Goal: Leave review/rating: Leave review/rating

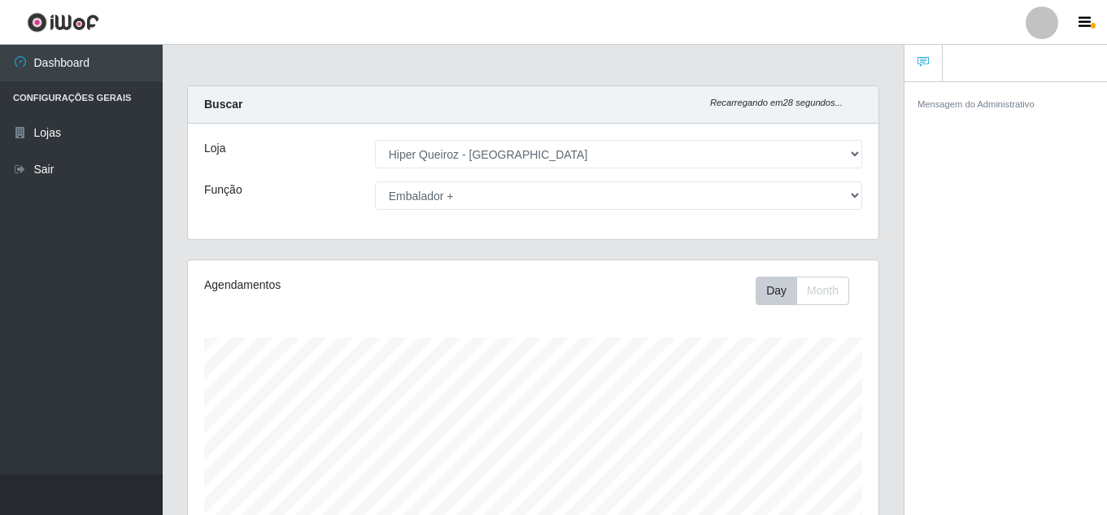
select select "513"
select select "70"
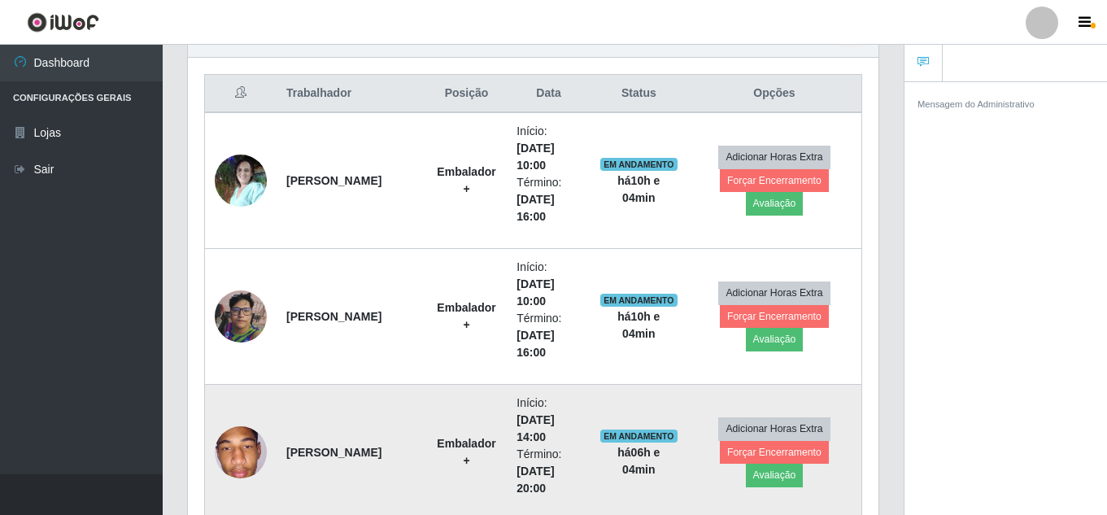
scroll to position [338, 691]
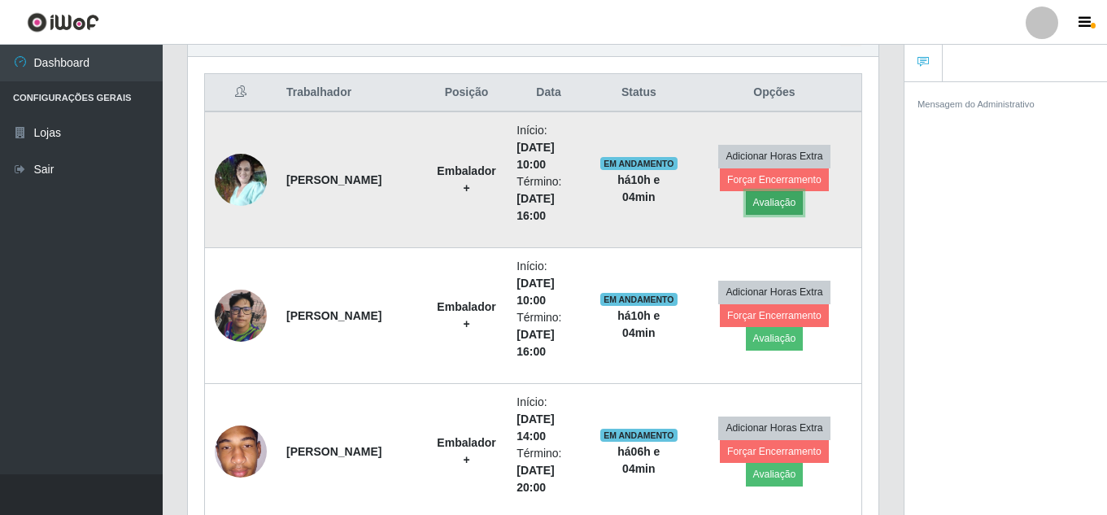
click at [778, 205] on button "Avaliação" at bounding box center [775, 202] width 58 height 23
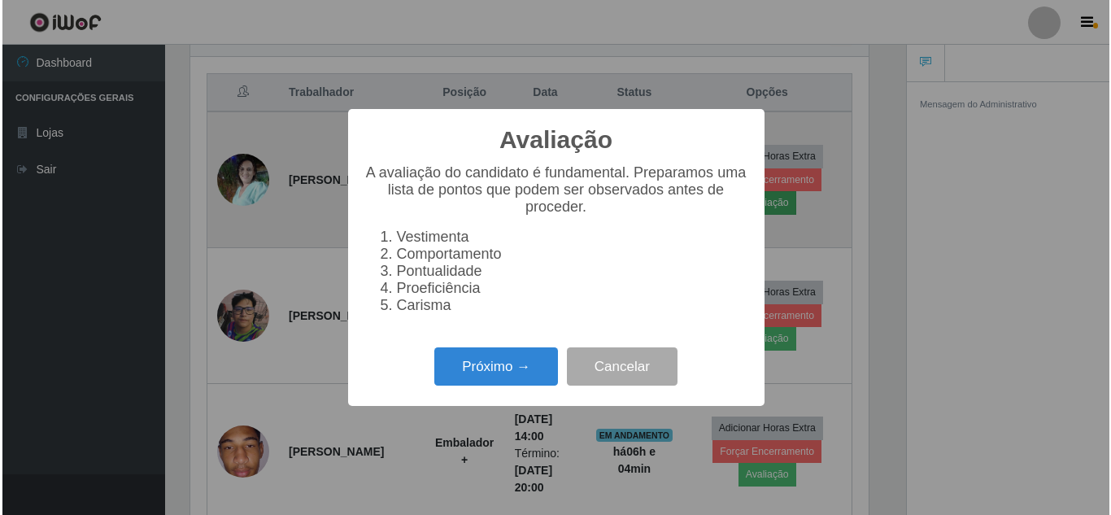
scroll to position [338, 683]
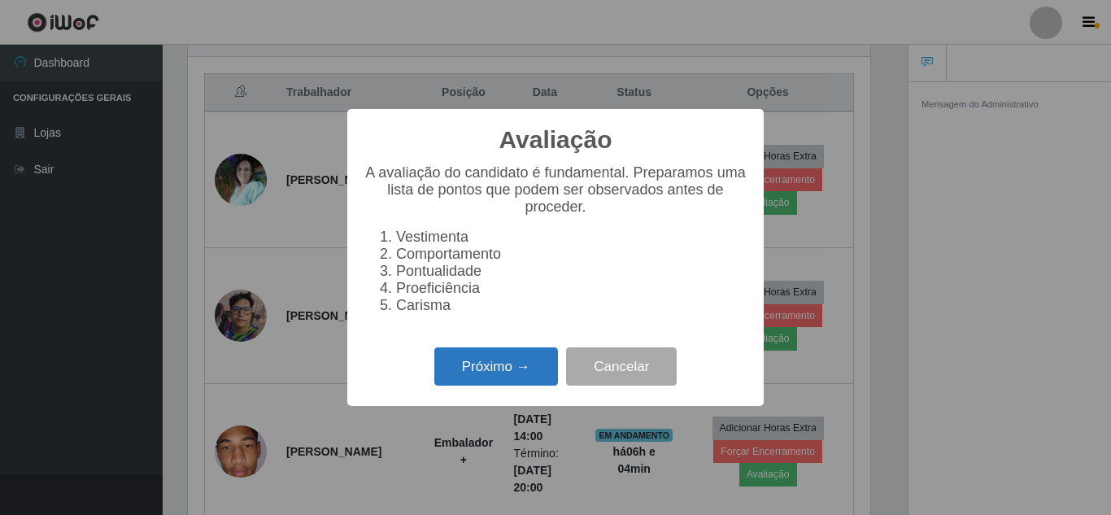
click at [515, 370] on button "Próximo →" at bounding box center [496, 366] width 124 height 38
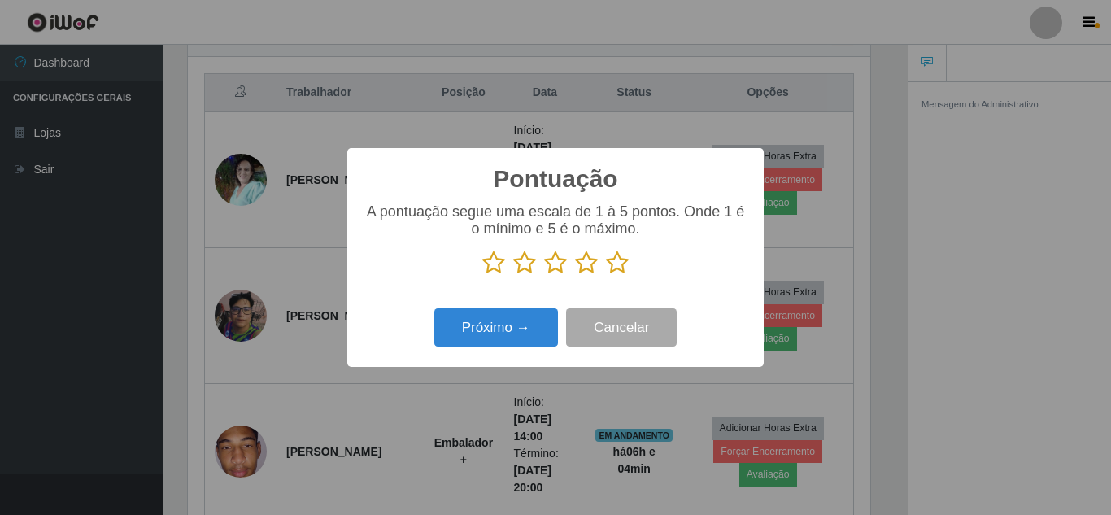
click at [612, 262] on icon at bounding box center [617, 263] width 23 height 24
click at [606, 275] on input "radio" at bounding box center [606, 275] width 0 height 0
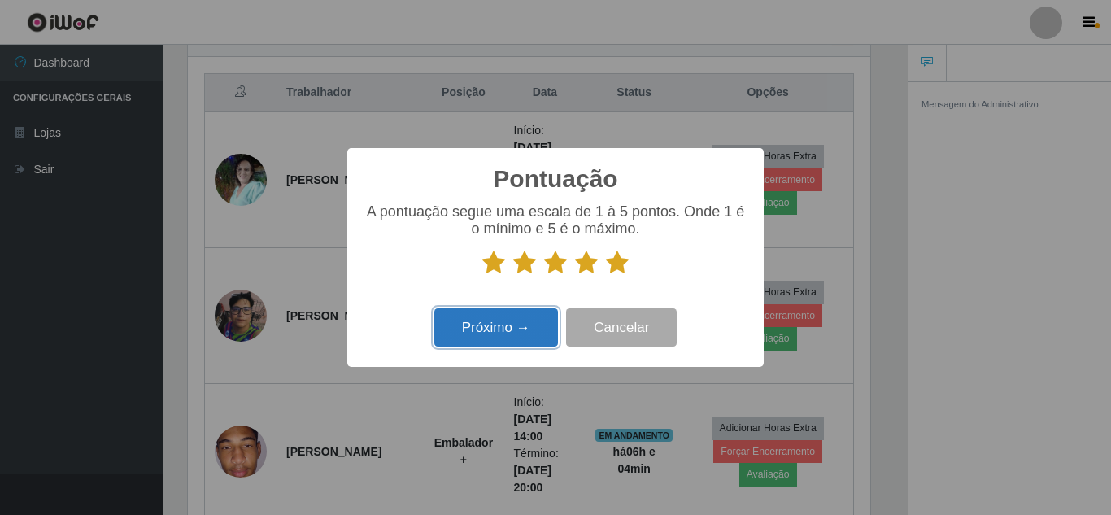
click at [481, 334] on button "Próximo →" at bounding box center [496, 327] width 124 height 38
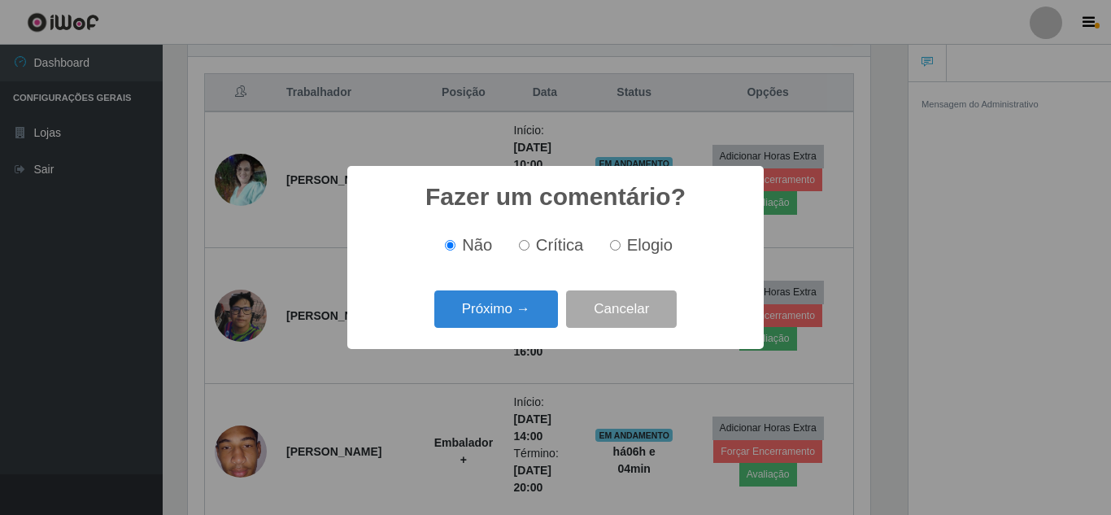
click at [617, 251] on input "Elogio" at bounding box center [615, 245] width 11 height 11
radio input "true"
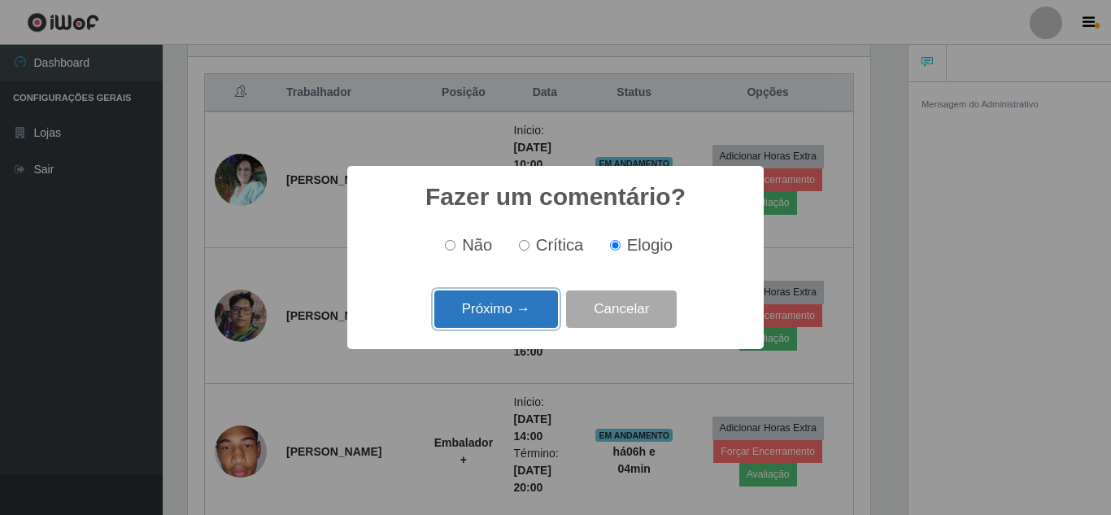
click at [488, 313] on button "Próximo →" at bounding box center [496, 309] width 124 height 38
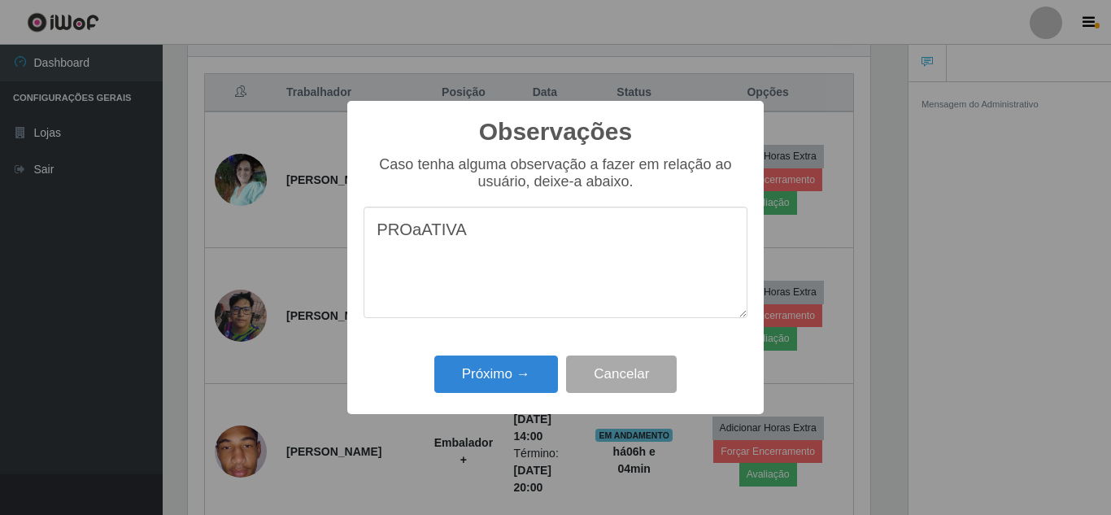
click at [413, 236] on textarea "PROaATIVA" at bounding box center [556, 262] width 384 height 111
click at [456, 234] on textarea "PROATIVA" at bounding box center [556, 262] width 384 height 111
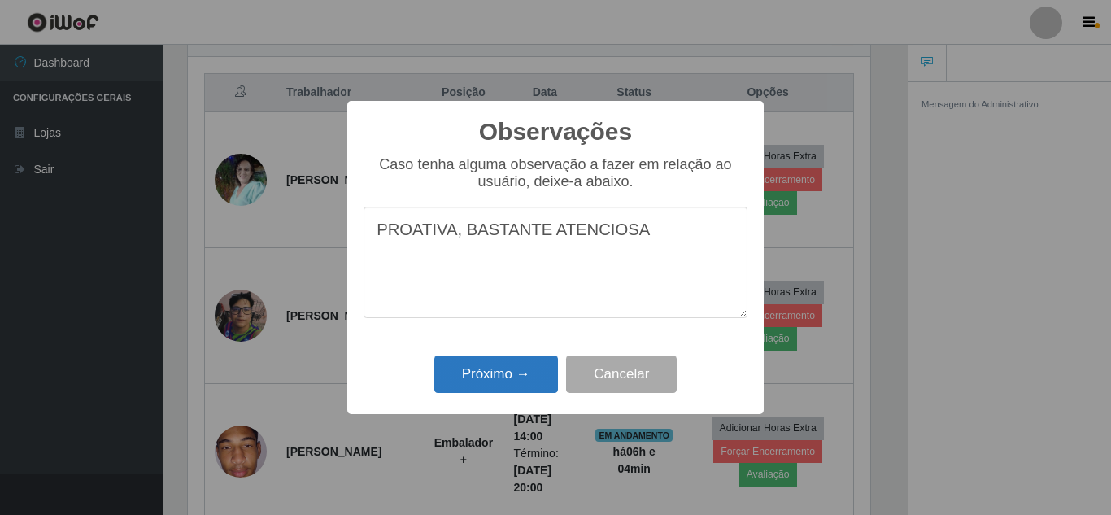
type textarea "PROATIVA, BASTANTE ATENCIOSA"
click at [518, 389] on button "Próximo →" at bounding box center [496, 375] width 124 height 38
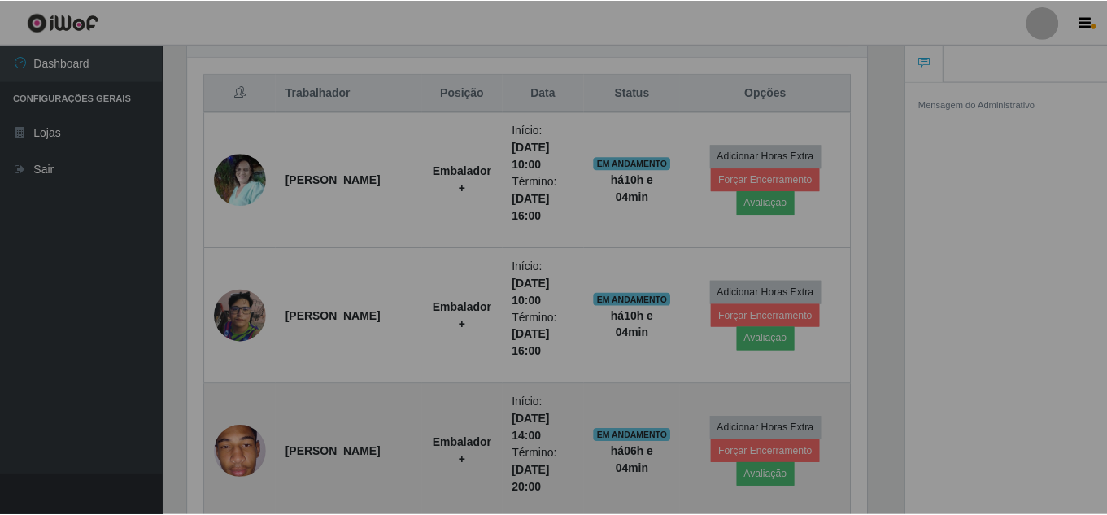
scroll to position [338, 691]
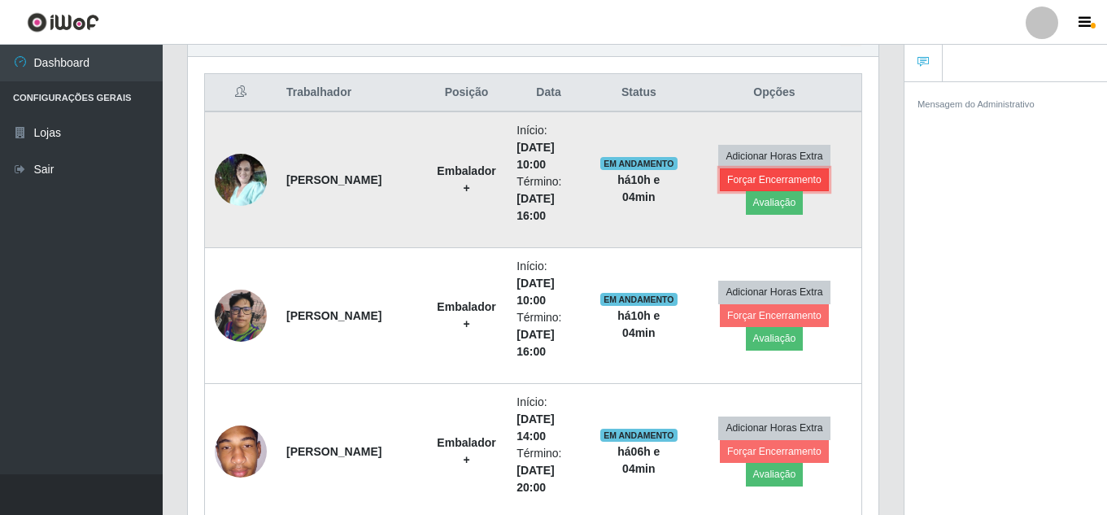
click at [777, 178] on button "Forçar Encerramento" at bounding box center [774, 179] width 109 height 23
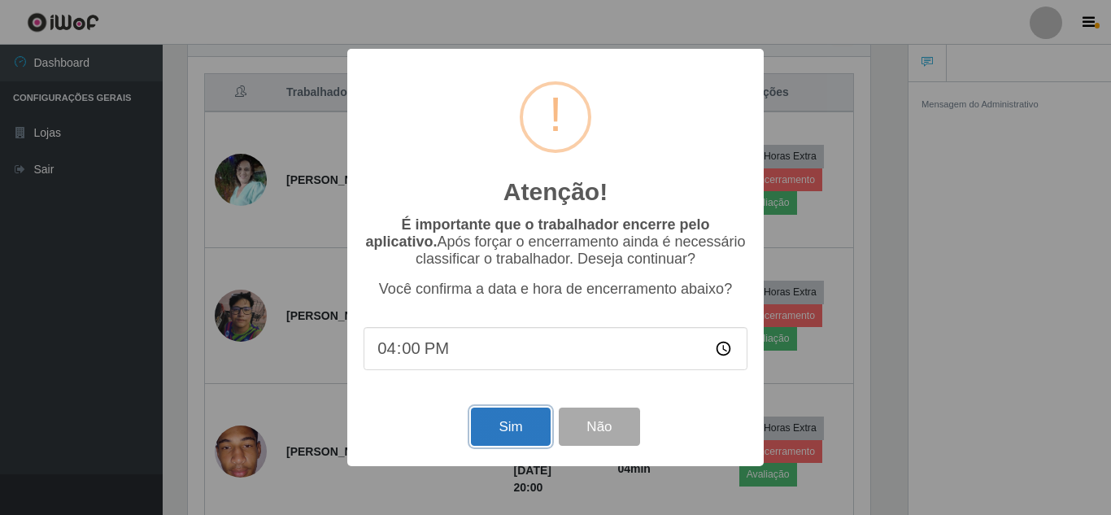
click at [495, 430] on button "Sim" at bounding box center [510, 427] width 79 height 38
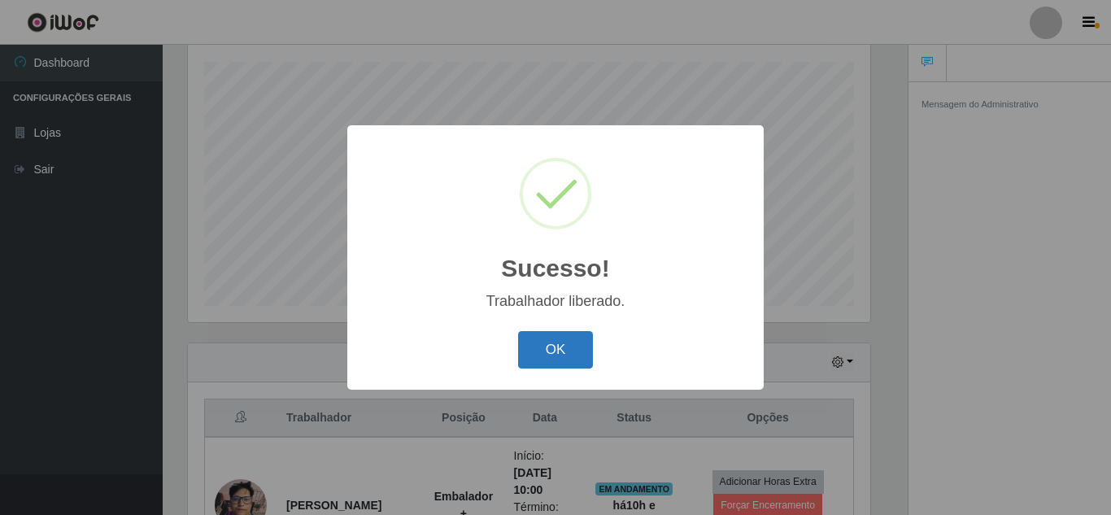
click at [557, 352] on button "OK" at bounding box center [556, 350] width 76 height 38
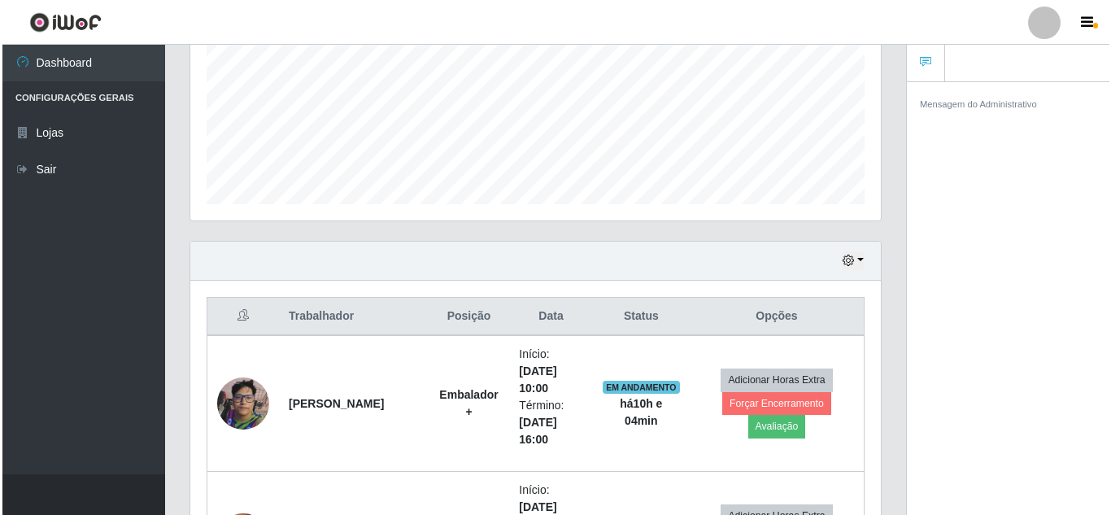
scroll to position [601, 0]
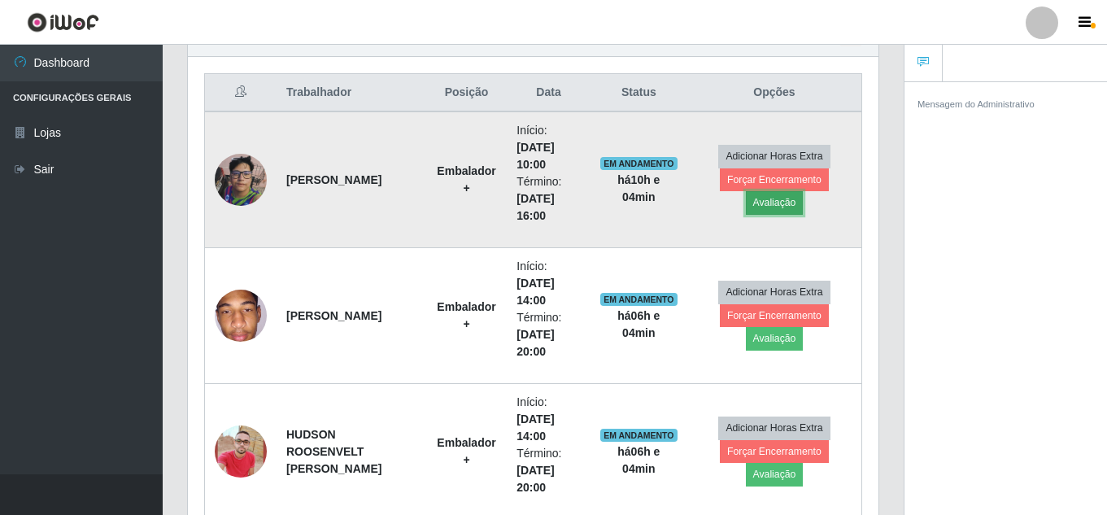
click at [766, 203] on button "Avaliação" at bounding box center [775, 202] width 58 height 23
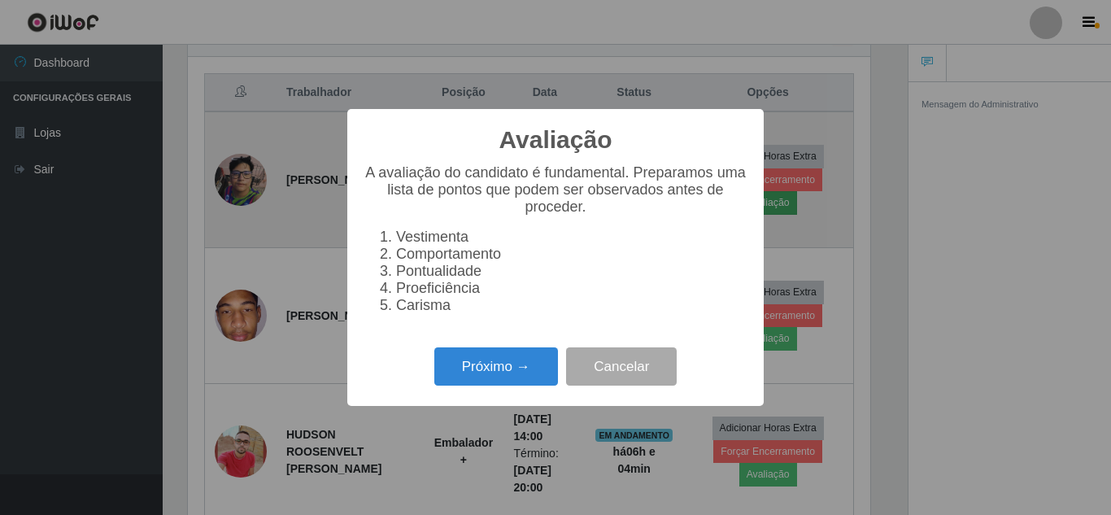
scroll to position [338, 683]
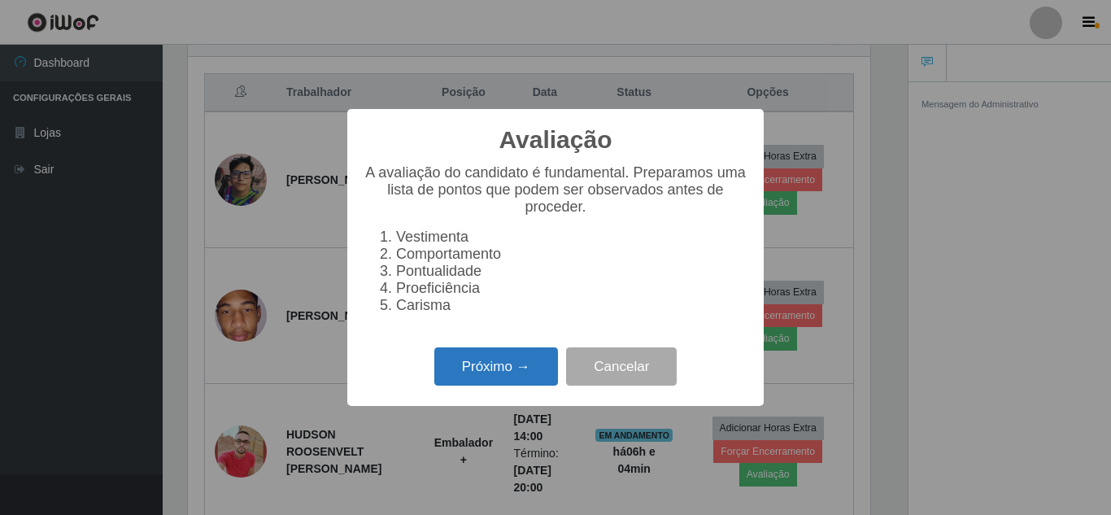
click at [495, 385] on button "Próximo →" at bounding box center [496, 366] width 124 height 38
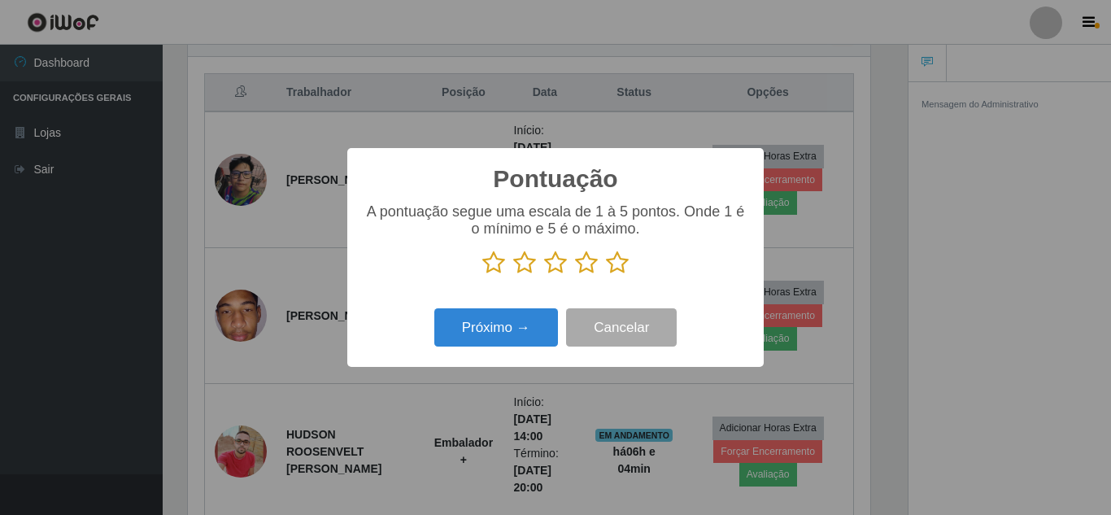
click at [626, 264] on icon at bounding box center [617, 263] width 23 height 24
click at [606, 275] on input "radio" at bounding box center [606, 275] width 0 height 0
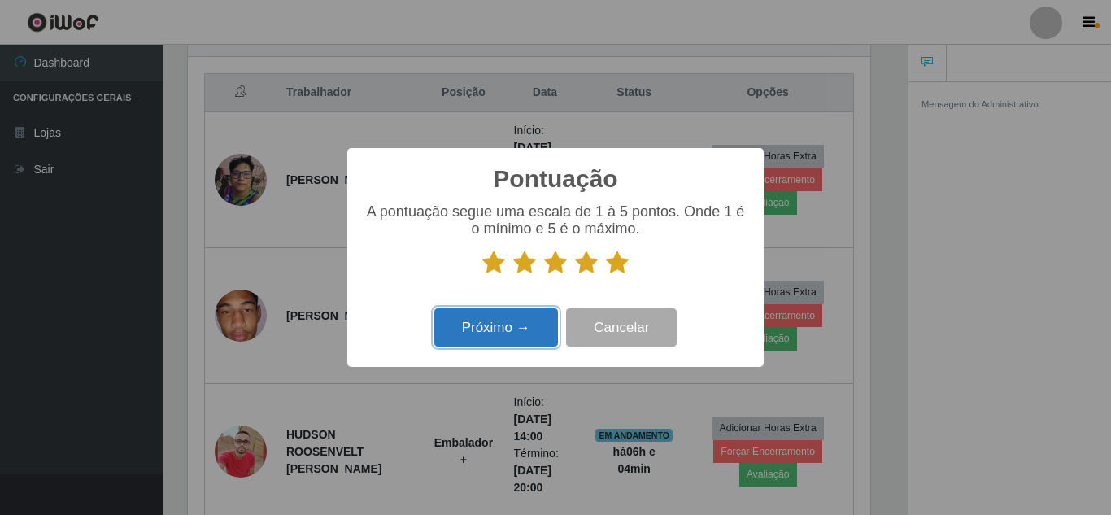
click at [525, 323] on button "Próximo →" at bounding box center [496, 327] width 124 height 38
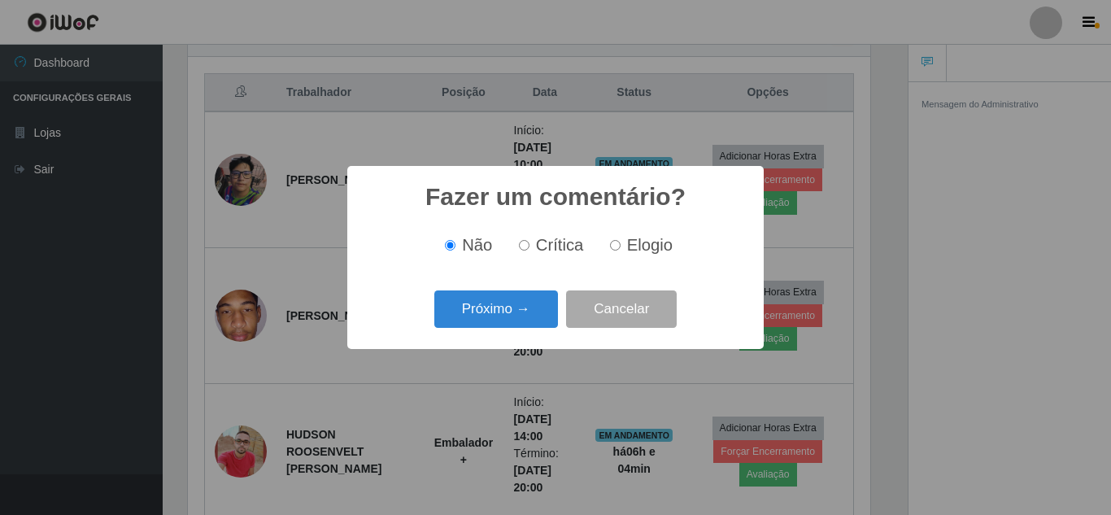
click at [613, 242] on input "Elogio" at bounding box center [615, 245] width 11 height 11
radio input "true"
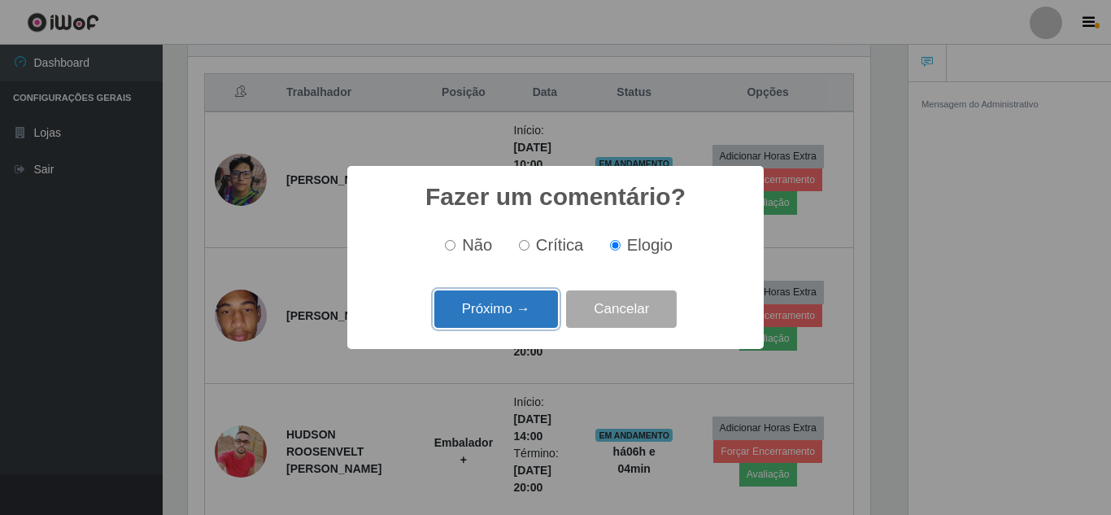
click at [529, 309] on button "Próximo →" at bounding box center [496, 309] width 124 height 38
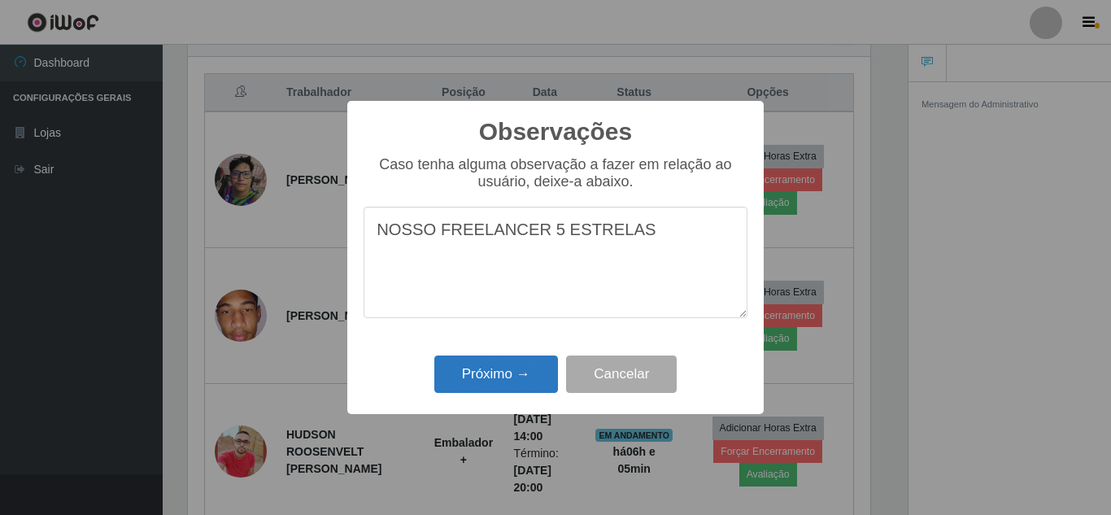
type textarea "NOSSO FREELANCER 5 ESTRELAS"
click at [488, 378] on button "Próximo →" at bounding box center [496, 375] width 124 height 38
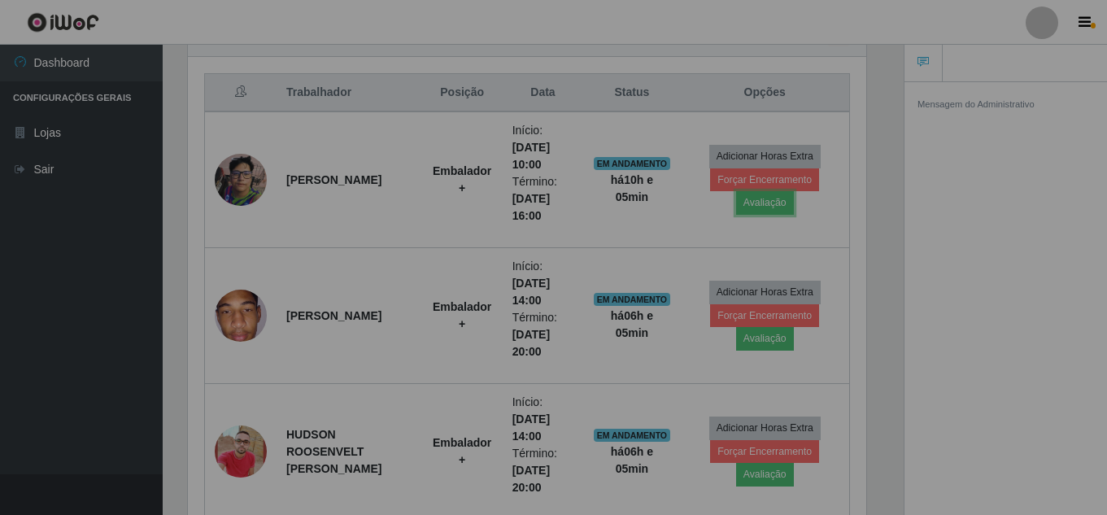
scroll to position [338, 691]
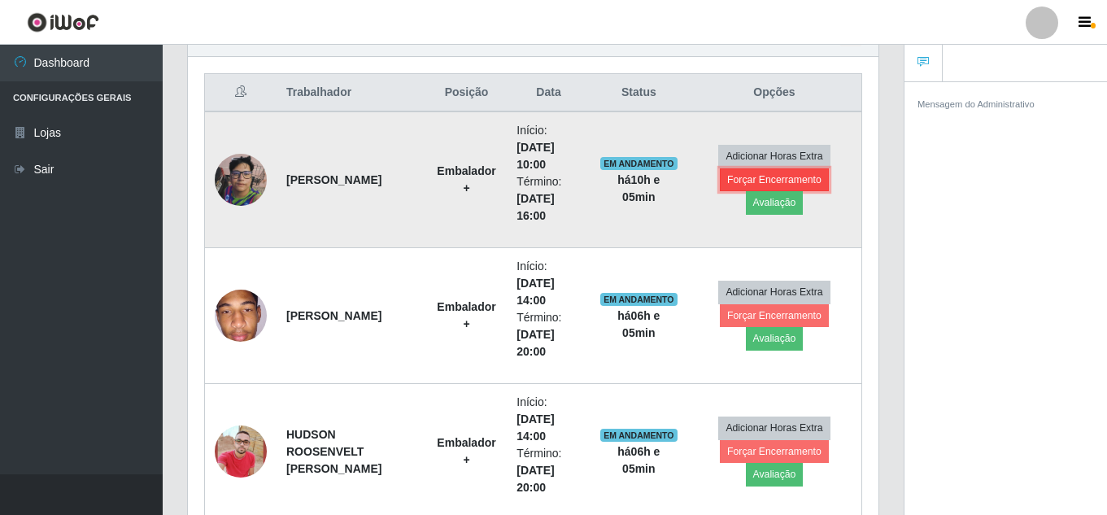
click at [797, 174] on button "Forçar Encerramento" at bounding box center [774, 179] width 109 height 23
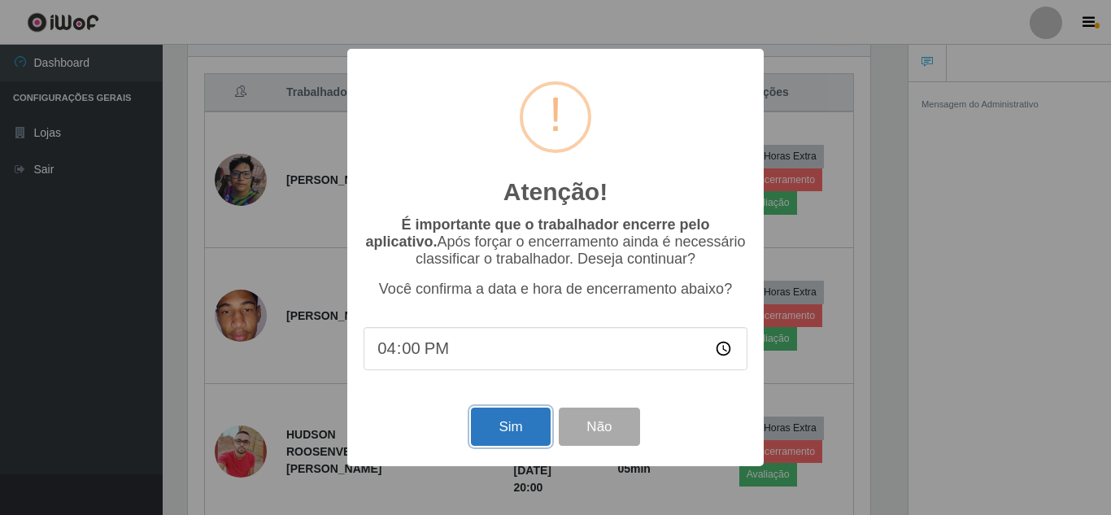
click at [511, 426] on button "Sim" at bounding box center [510, 427] width 79 height 38
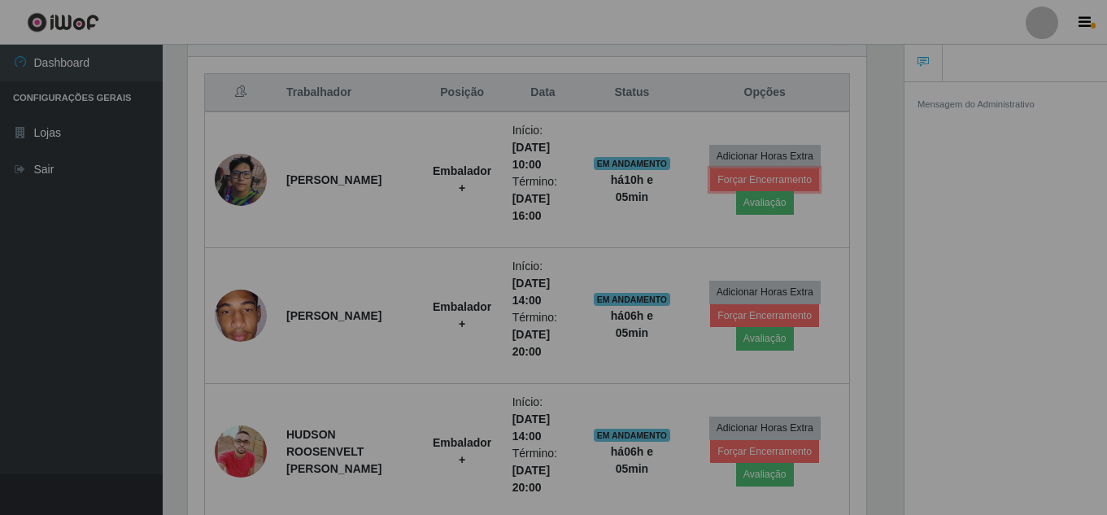
scroll to position [0, 0]
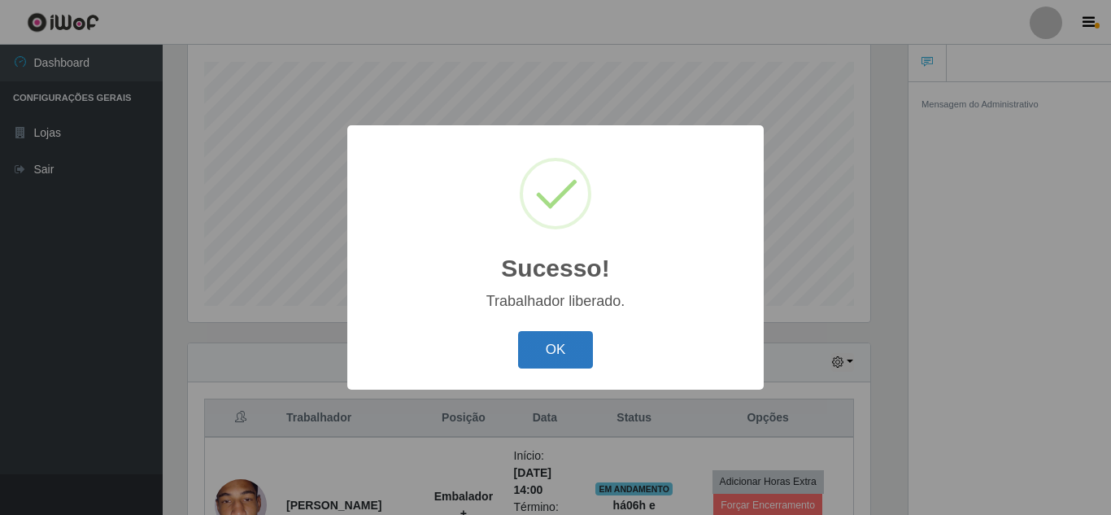
click at [546, 350] on button "OK" at bounding box center [556, 350] width 76 height 38
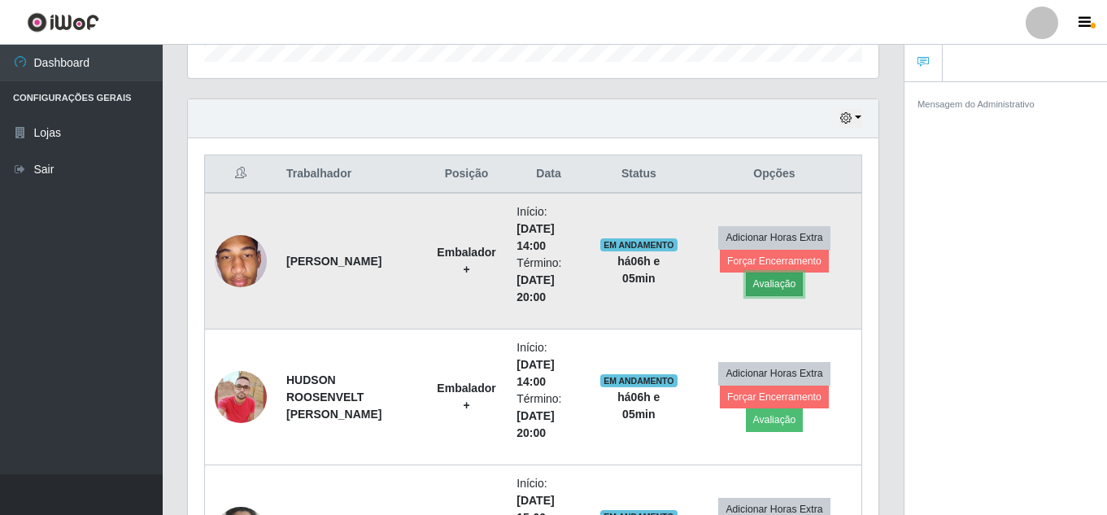
click at [779, 286] on button "Avaliação" at bounding box center [775, 284] width 58 height 23
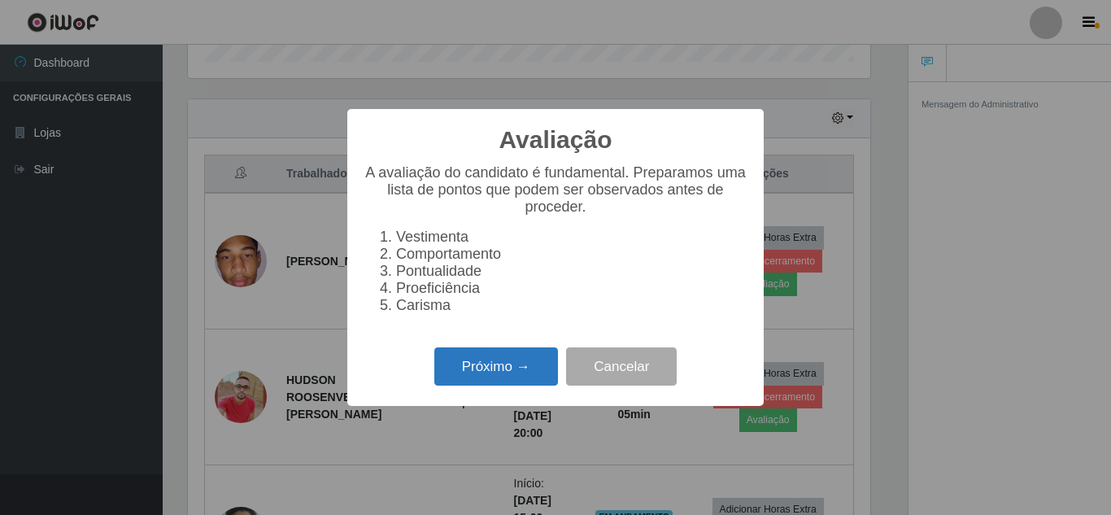
click at [501, 372] on button "Próximo →" at bounding box center [496, 366] width 124 height 38
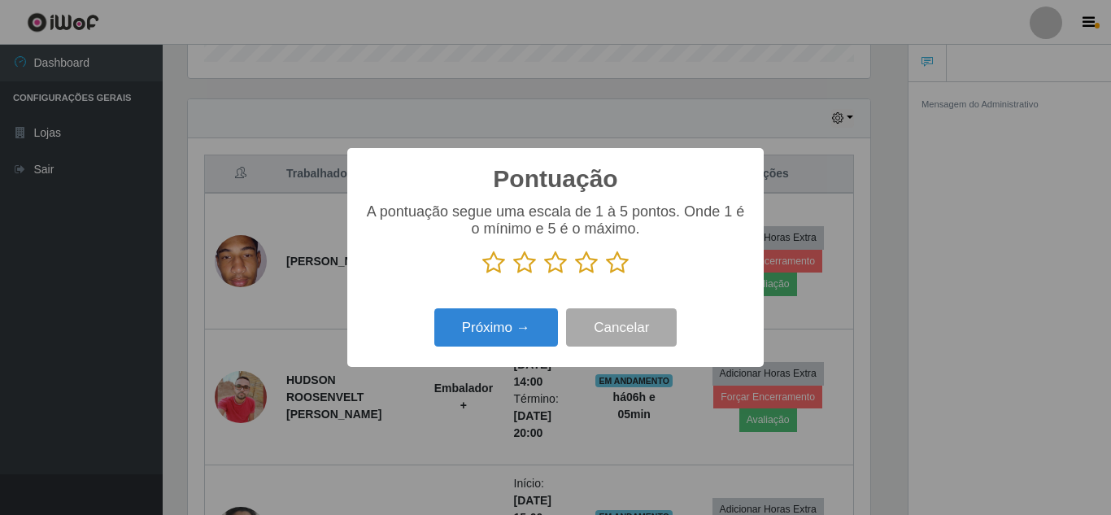
click at [586, 268] on icon at bounding box center [586, 263] width 23 height 24
click at [575, 275] on input "radio" at bounding box center [575, 275] width 0 height 0
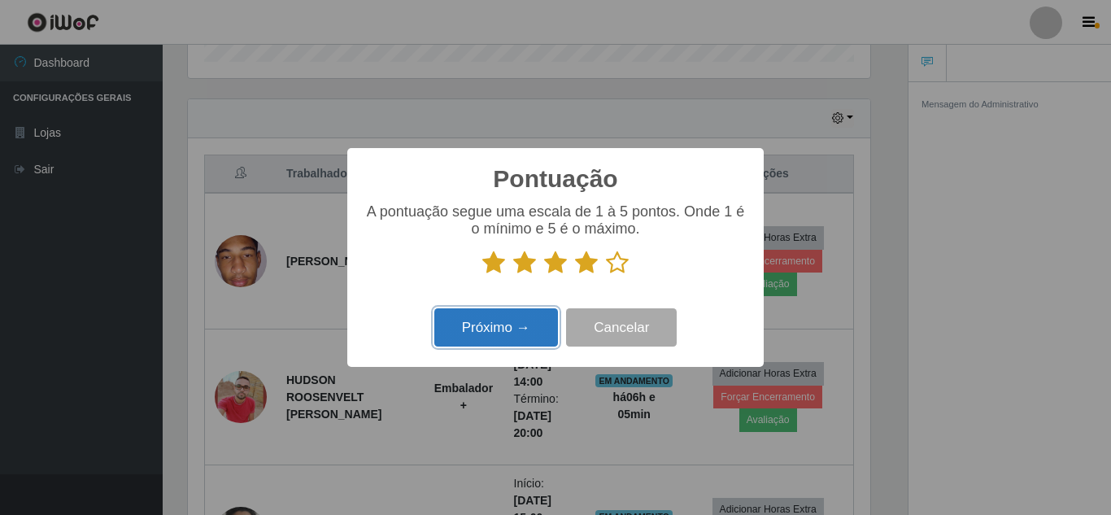
click at [530, 322] on button "Próximo →" at bounding box center [496, 327] width 124 height 38
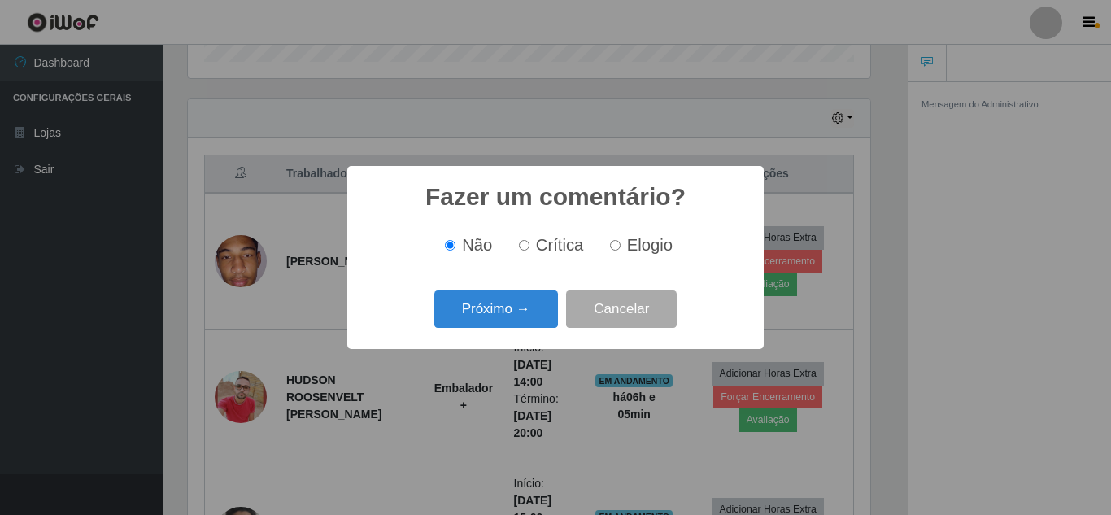
click at [608, 245] on label "Elogio" at bounding box center [638, 245] width 69 height 19
click at [610, 245] on input "Elogio" at bounding box center [615, 245] width 11 height 11
radio input "true"
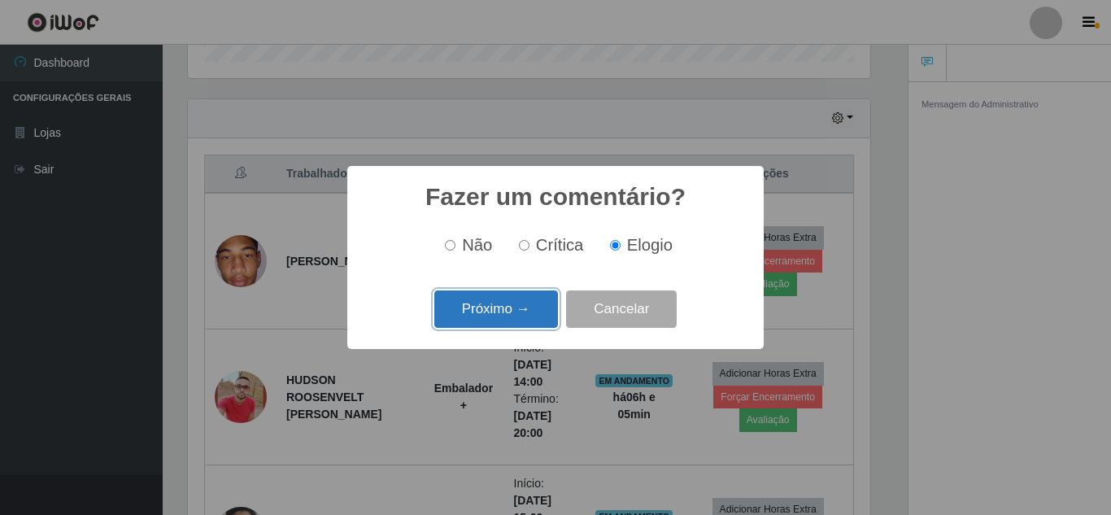
click at [481, 305] on button "Próximo →" at bounding box center [496, 309] width 124 height 38
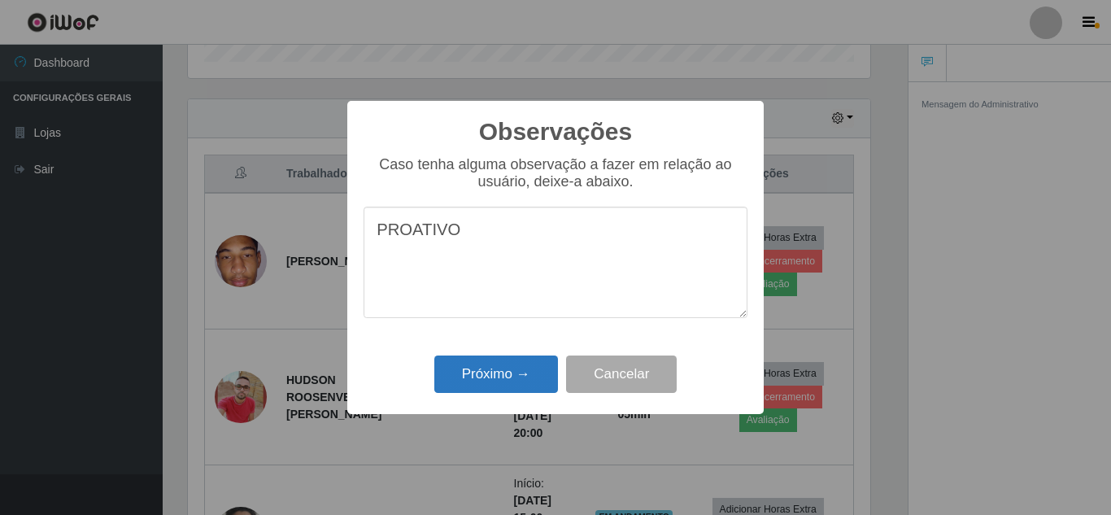
type textarea "PROATIVO"
click at [506, 369] on button "Próximo →" at bounding box center [496, 375] width 124 height 38
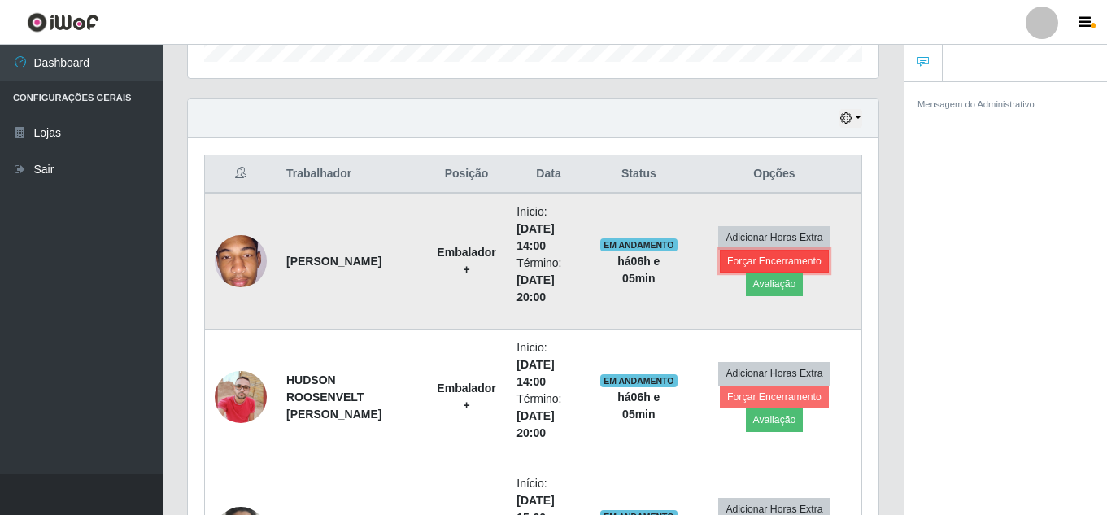
click at [762, 260] on button "Forçar Encerramento" at bounding box center [774, 261] width 109 height 23
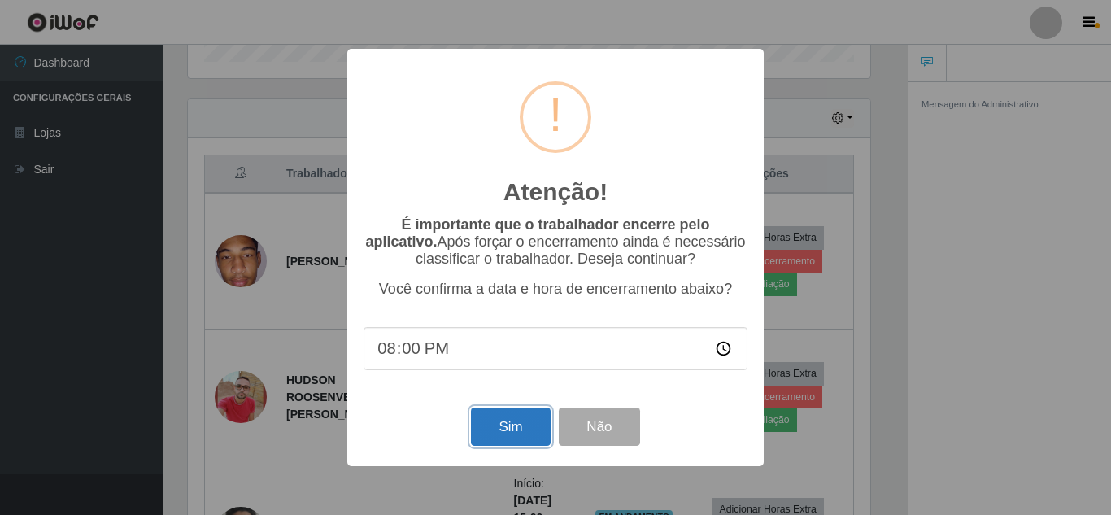
click at [515, 434] on button "Sim" at bounding box center [510, 427] width 79 height 38
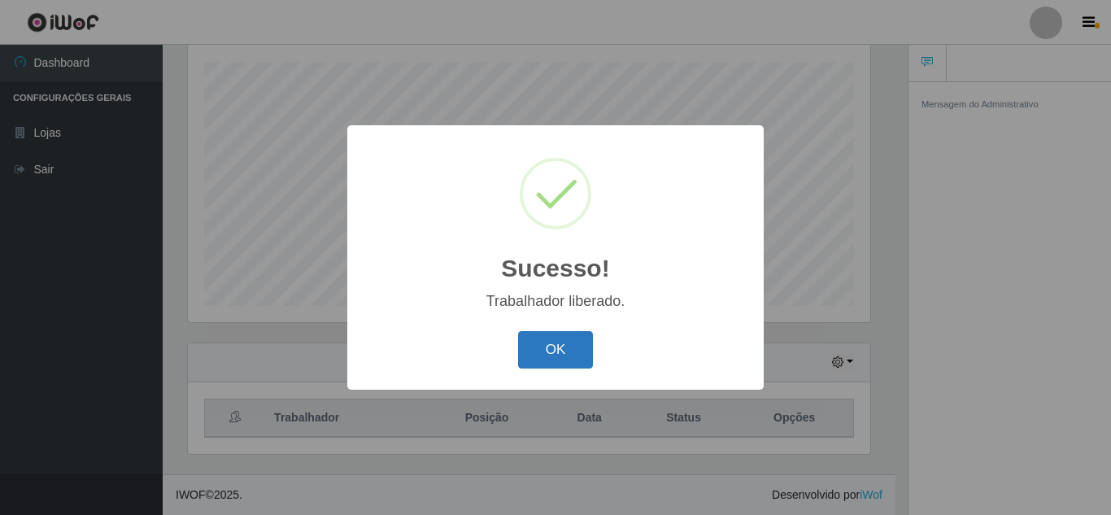
click at [561, 347] on button "OK" at bounding box center [556, 350] width 76 height 38
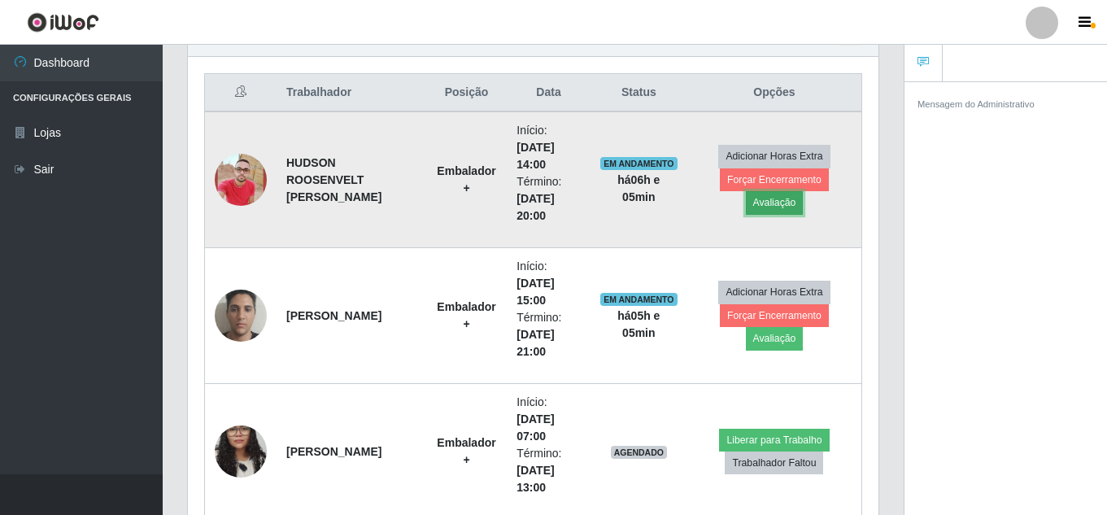
click at [770, 199] on button "Avaliação" at bounding box center [775, 202] width 58 height 23
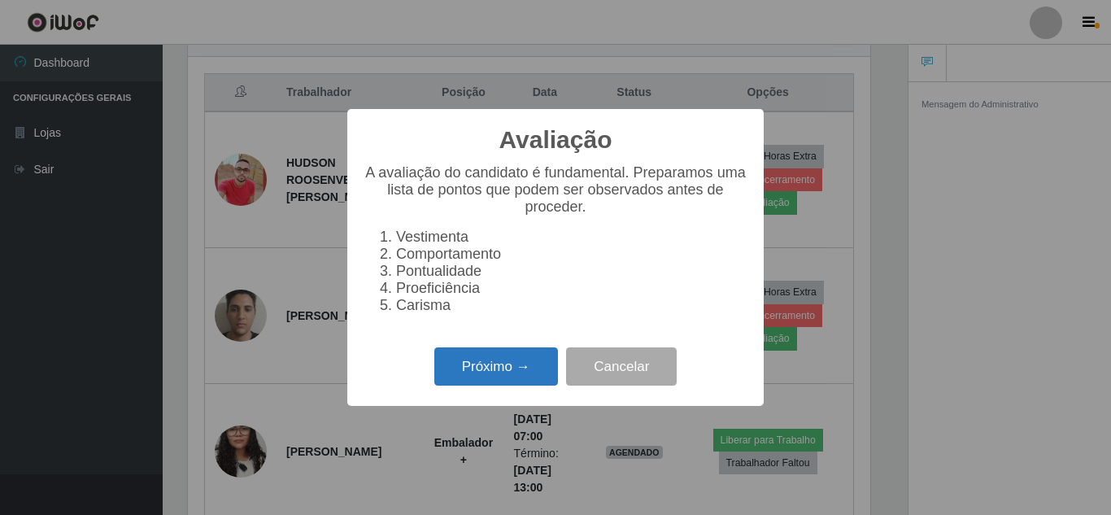
click at [483, 364] on button "Próximo →" at bounding box center [496, 366] width 124 height 38
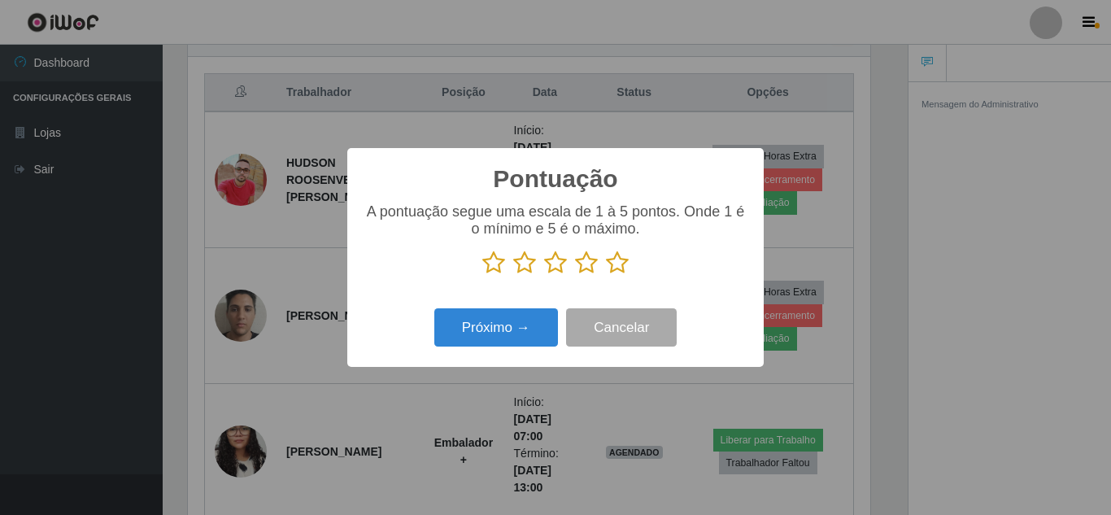
click at [550, 272] on icon at bounding box center [555, 263] width 23 height 24
click at [544, 275] on input "radio" at bounding box center [544, 275] width 0 height 0
click at [586, 268] on icon at bounding box center [586, 263] width 23 height 24
click at [575, 275] on input "radio" at bounding box center [575, 275] width 0 height 0
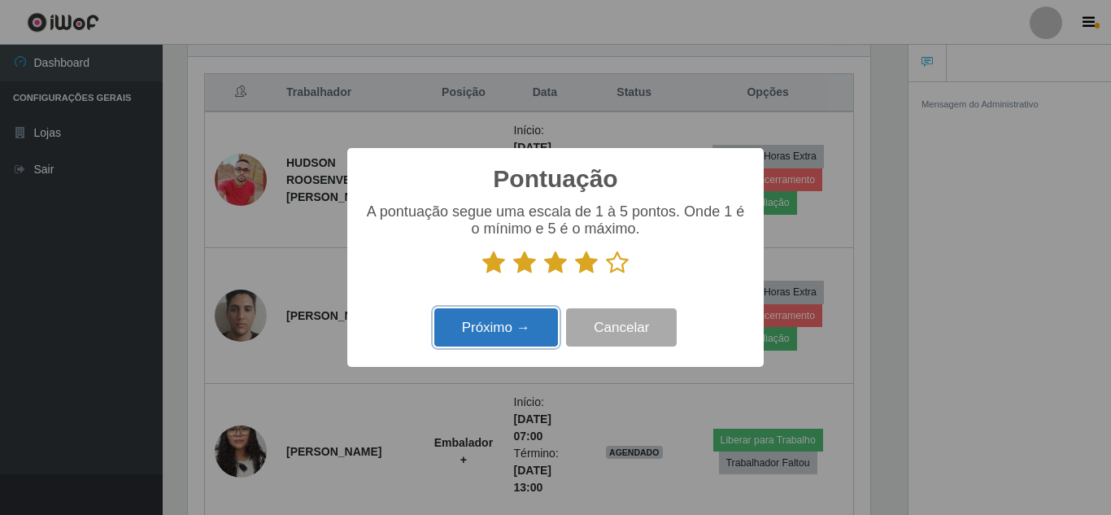
click at [537, 320] on button "Próximo →" at bounding box center [496, 327] width 124 height 38
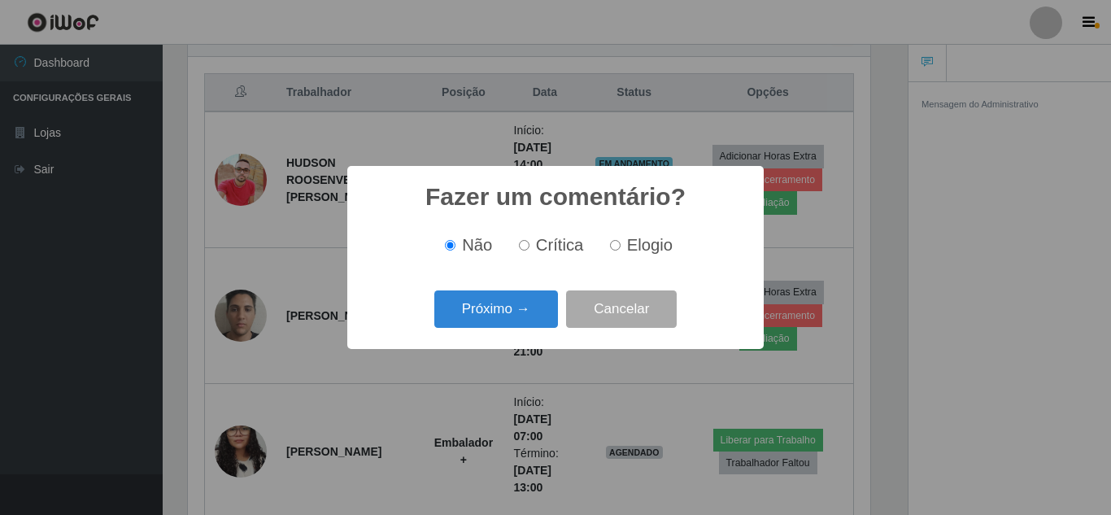
click at [618, 243] on input "Elogio" at bounding box center [615, 245] width 11 height 11
radio input "true"
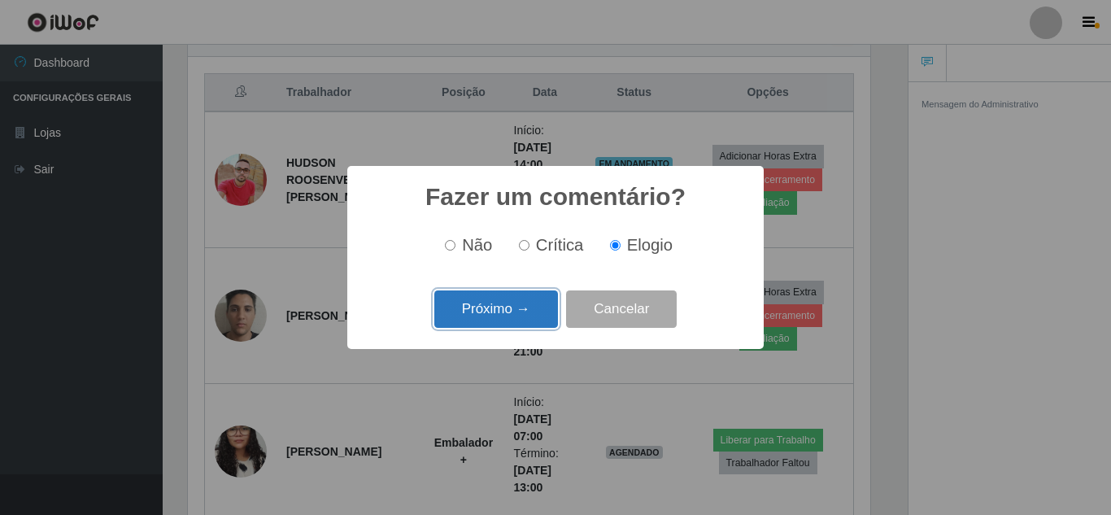
click at [525, 298] on button "Próximo →" at bounding box center [496, 309] width 124 height 38
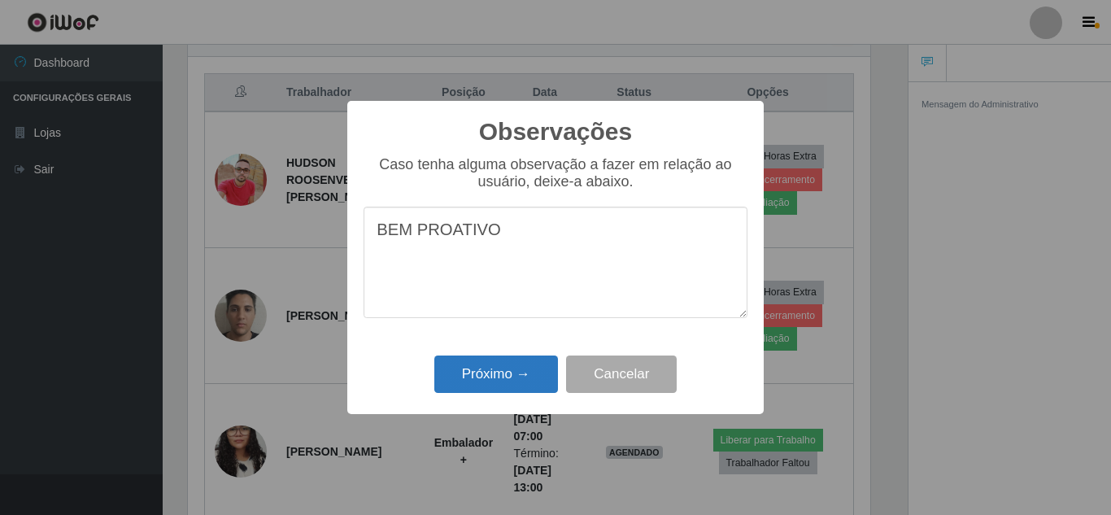
type textarea "BEM PROATIVO"
click at [481, 374] on button "Próximo →" at bounding box center [496, 375] width 124 height 38
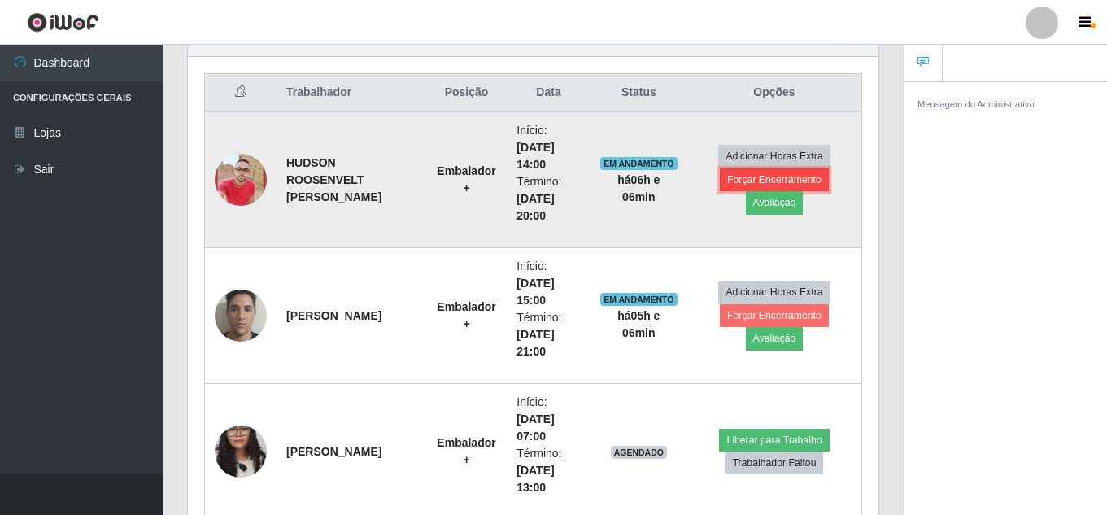
click at [772, 181] on button "Forçar Encerramento" at bounding box center [774, 179] width 109 height 23
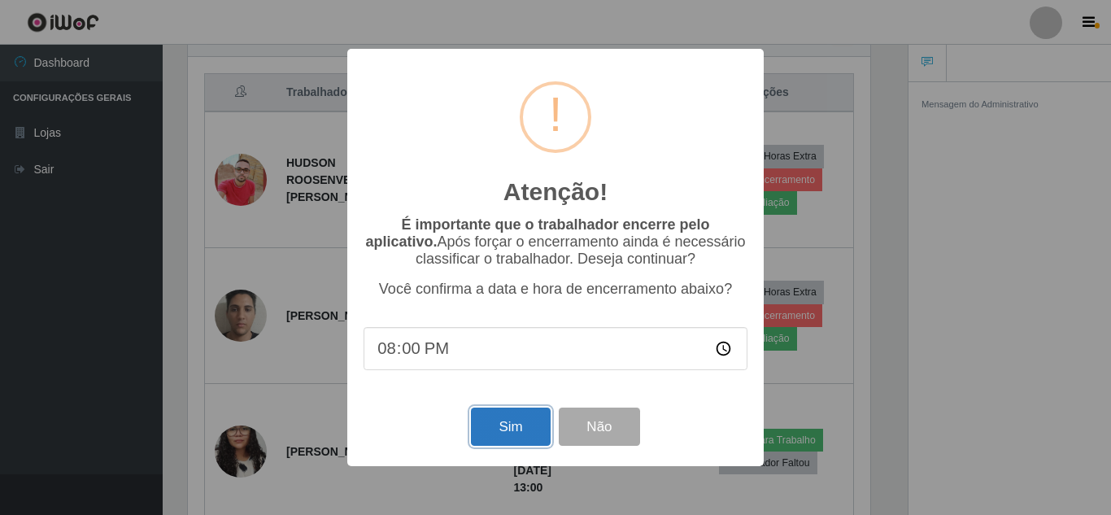
click at [506, 438] on button "Sim" at bounding box center [510, 427] width 79 height 38
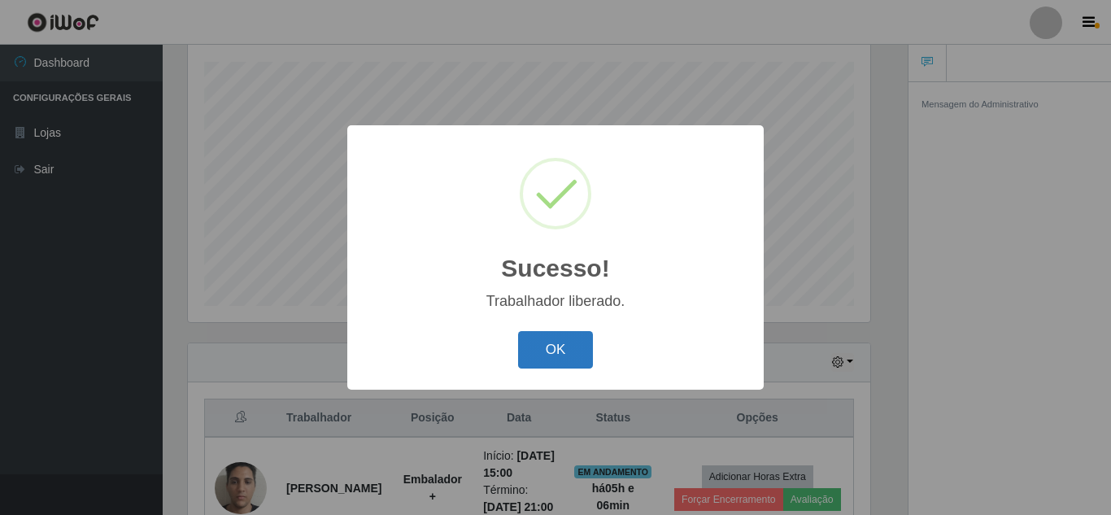
click at [567, 348] on button "OK" at bounding box center [556, 350] width 76 height 38
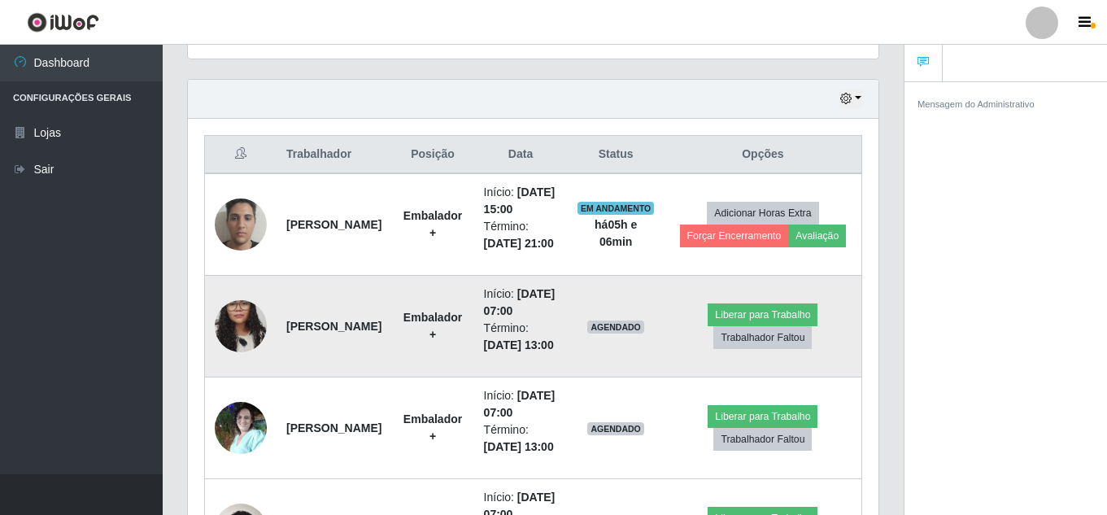
scroll to position [601, 0]
